Goal: Task Accomplishment & Management: Manage account settings

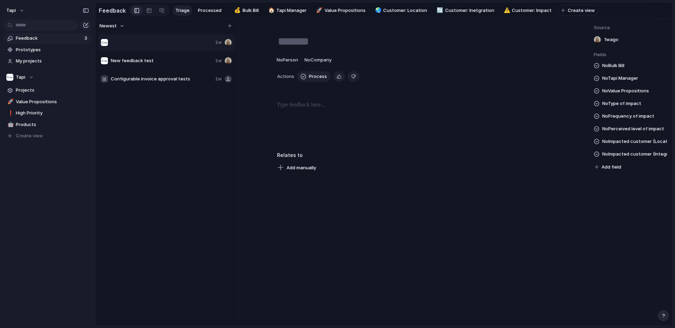
click at [142, 40] on div at bounding box center [156, 42] width 111 height 7
click at [165, 63] on span "New feedback test" at bounding box center [162, 60] width 102 height 7
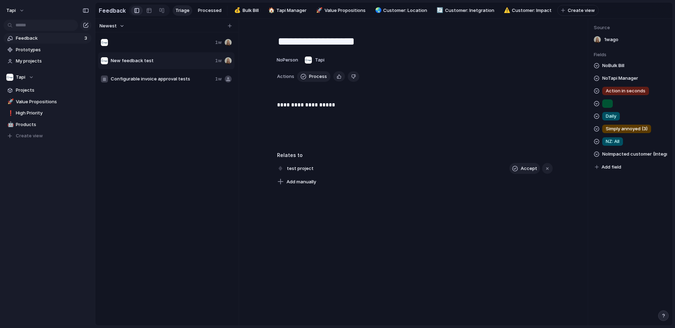
click at [165, 78] on span "Configurable invoice approval tests" at bounding box center [162, 79] width 102 height 7
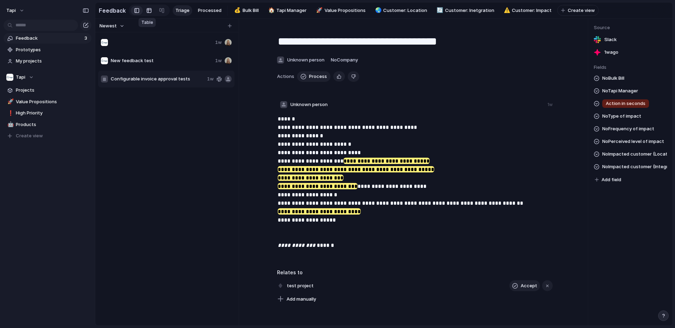
click at [147, 10] on div at bounding box center [149, 10] width 6 height 11
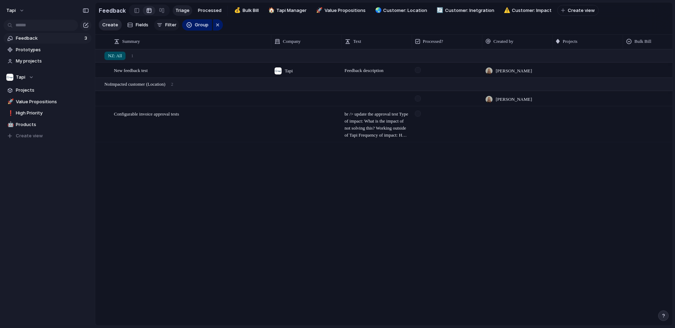
click at [167, 23] on span "Filter" at bounding box center [170, 24] width 11 height 7
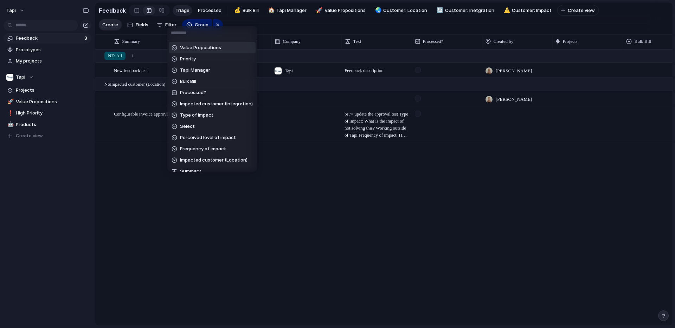
click at [128, 20] on div "Value Propositions Priority Tapi Manager Bulk Bill Processed? Impacted customer…" at bounding box center [337, 164] width 675 height 328
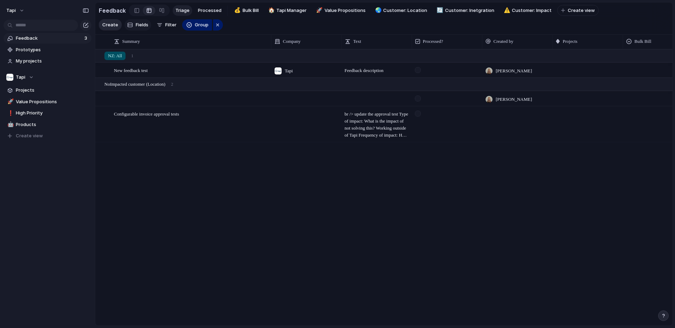
click at [134, 26] on button "Fields" at bounding box center [137, 24] width 27 height 11
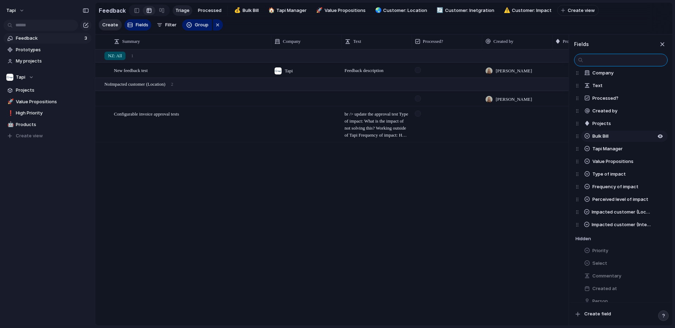
scroll to position [39, 0]
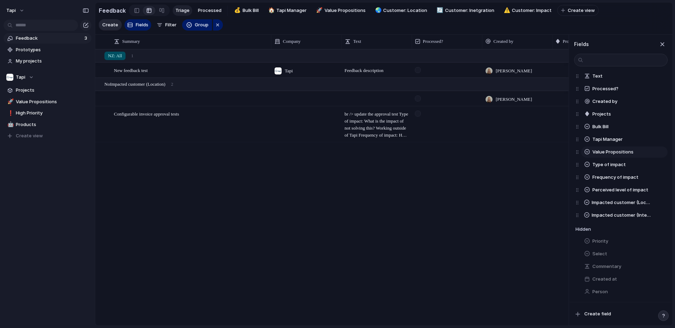
click at [576, 152] on div at bounding box center [579, 152] width 6 height 13
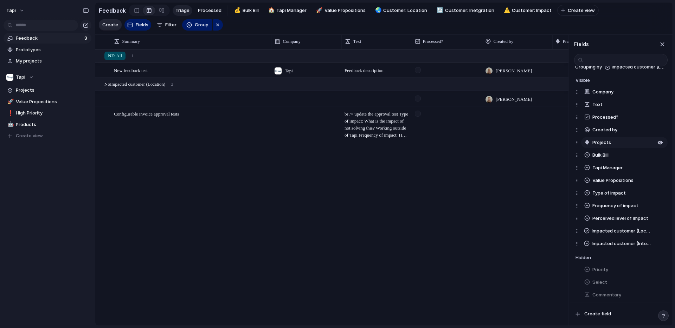
scroll to position [0, 0]
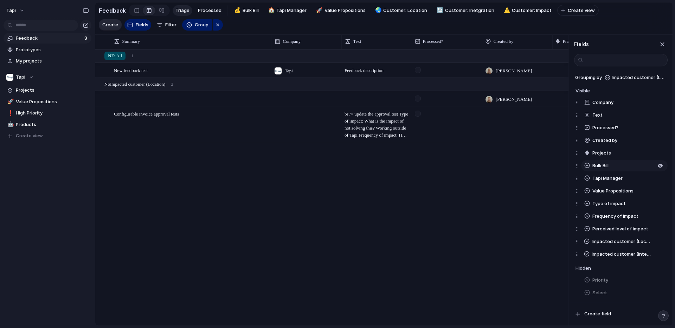
click at [618, 165] on button "Bulk Bill" at bounding box center [624, 165] width 87 height 11
click at [604, 165] on span "Tapi Manager" at bounding box center [608, 165] width 30 height 7
click at [604, 165] on span "Value Propositions" at bounding box center [613, 165] width 41 height 7
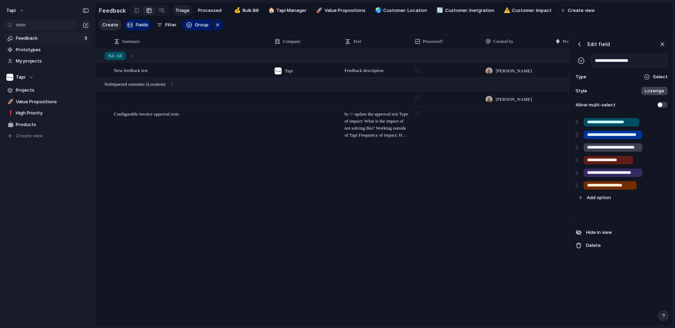
click at [581, 45] on div "button" at bounding box center [579, 44] width 7 height 7
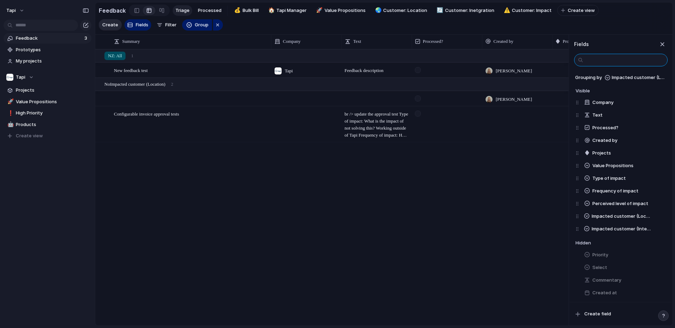
scroll to position [14, 0]
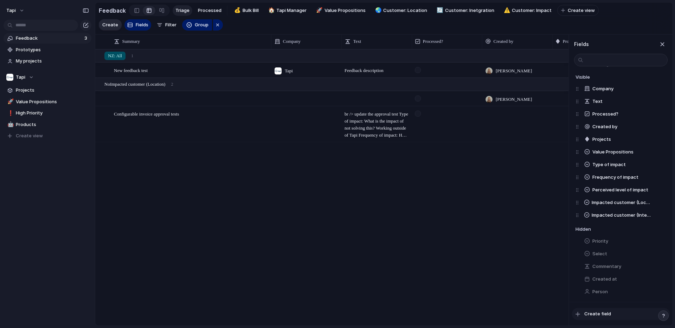
click at [591, 314] on span "Create field" at bounding box center [598, 314] width 27 height 7
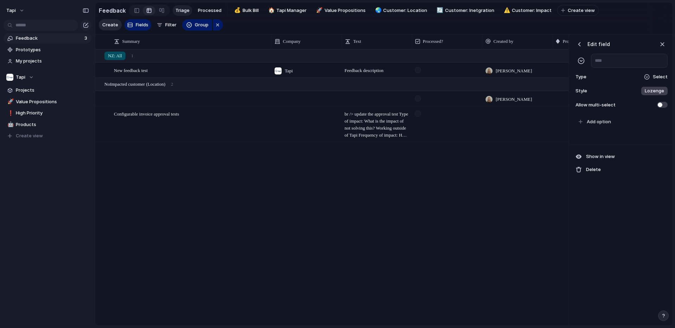
scroll to position [0, 494]
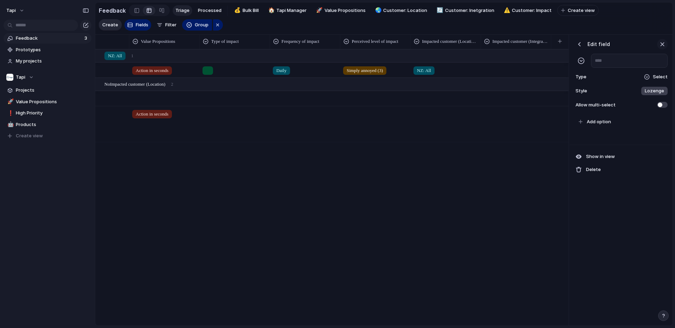
click at [663, 43] on div "button" at bounding box center [663, 44] width 8 height 8
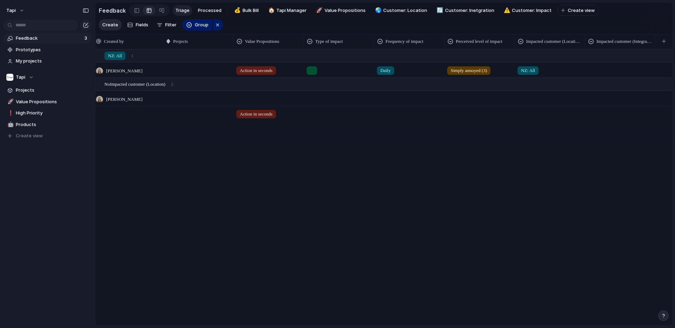
scroll to position [0, 390]
